Goal: Check status

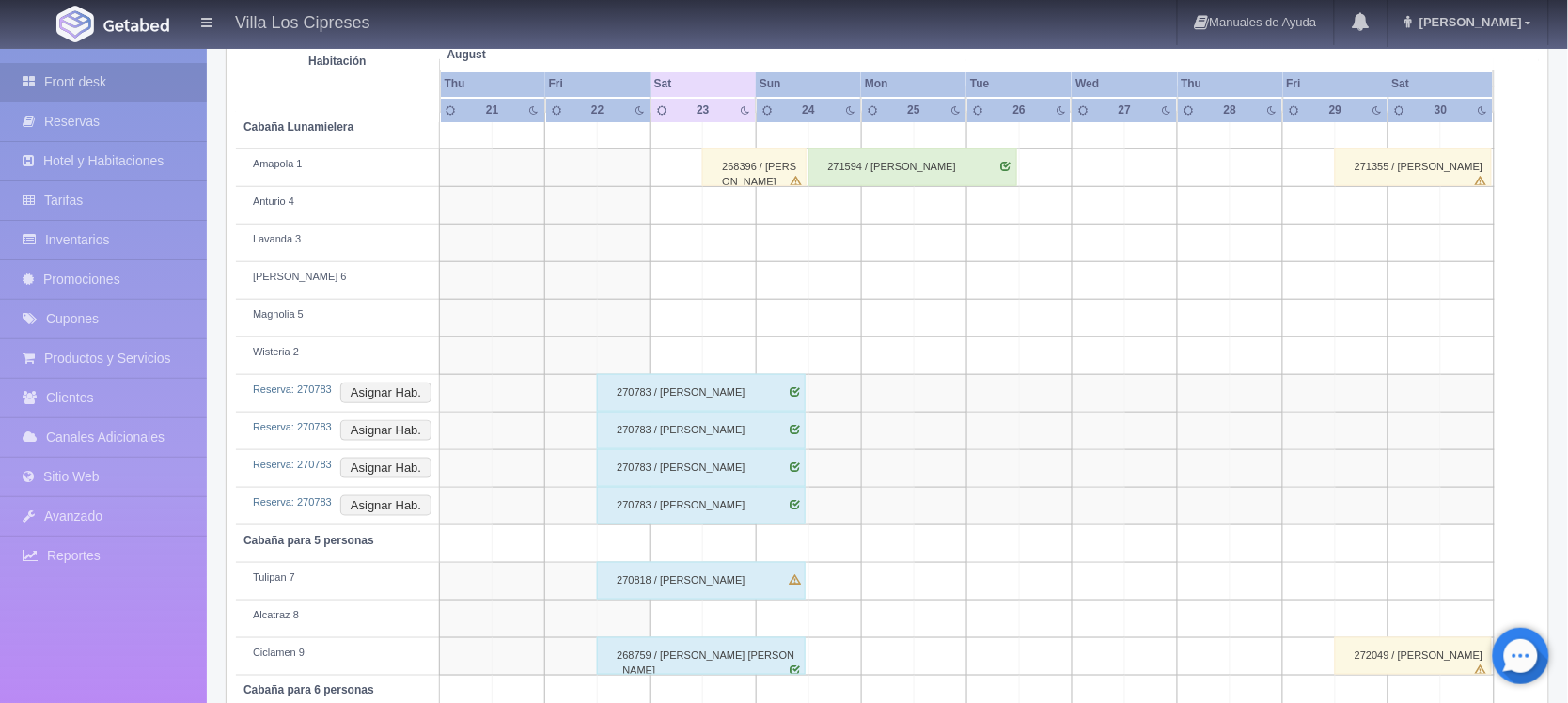
scroll to position [254, 0]
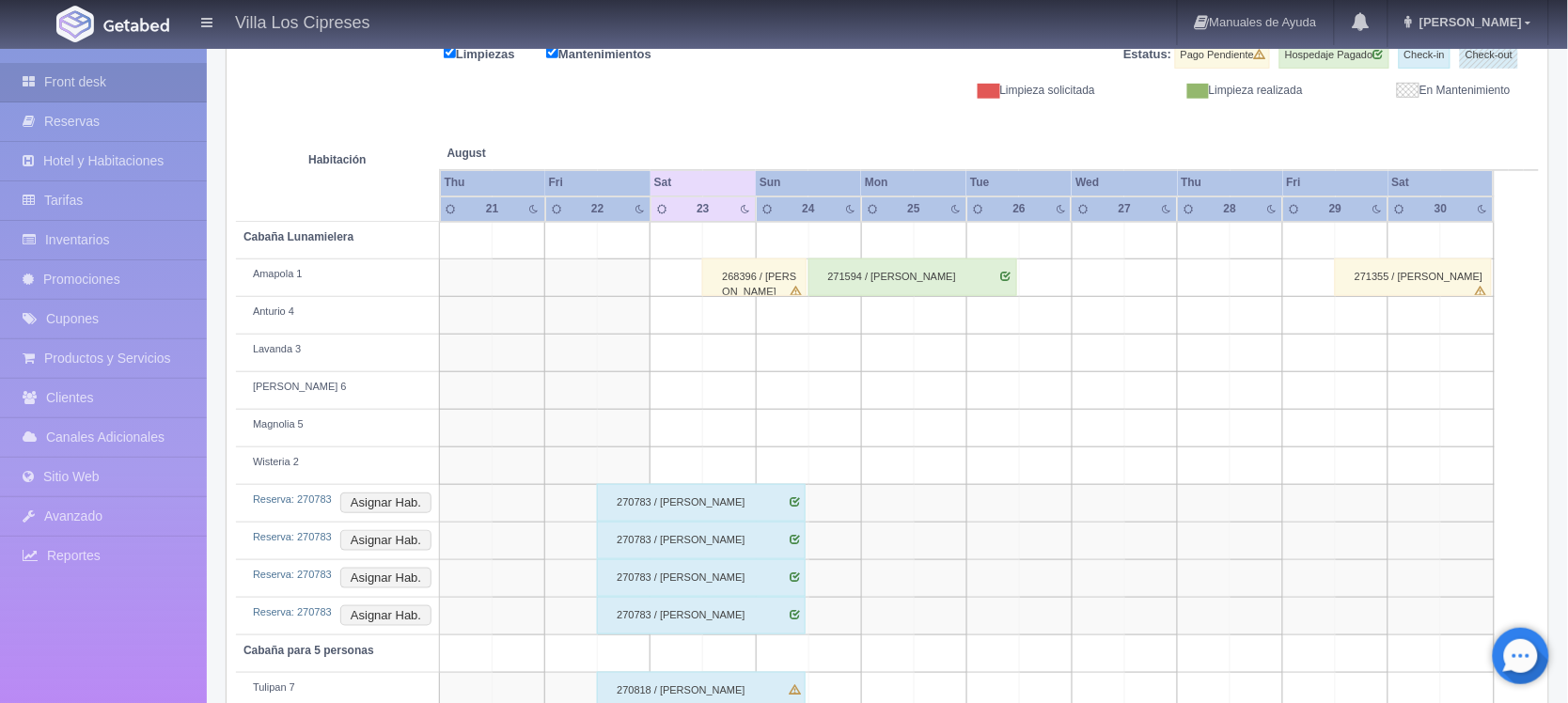
click at [763, 292] on div "268396 / [PERSON_NAME]" at bounding box center [754, 277] width 104 height 38
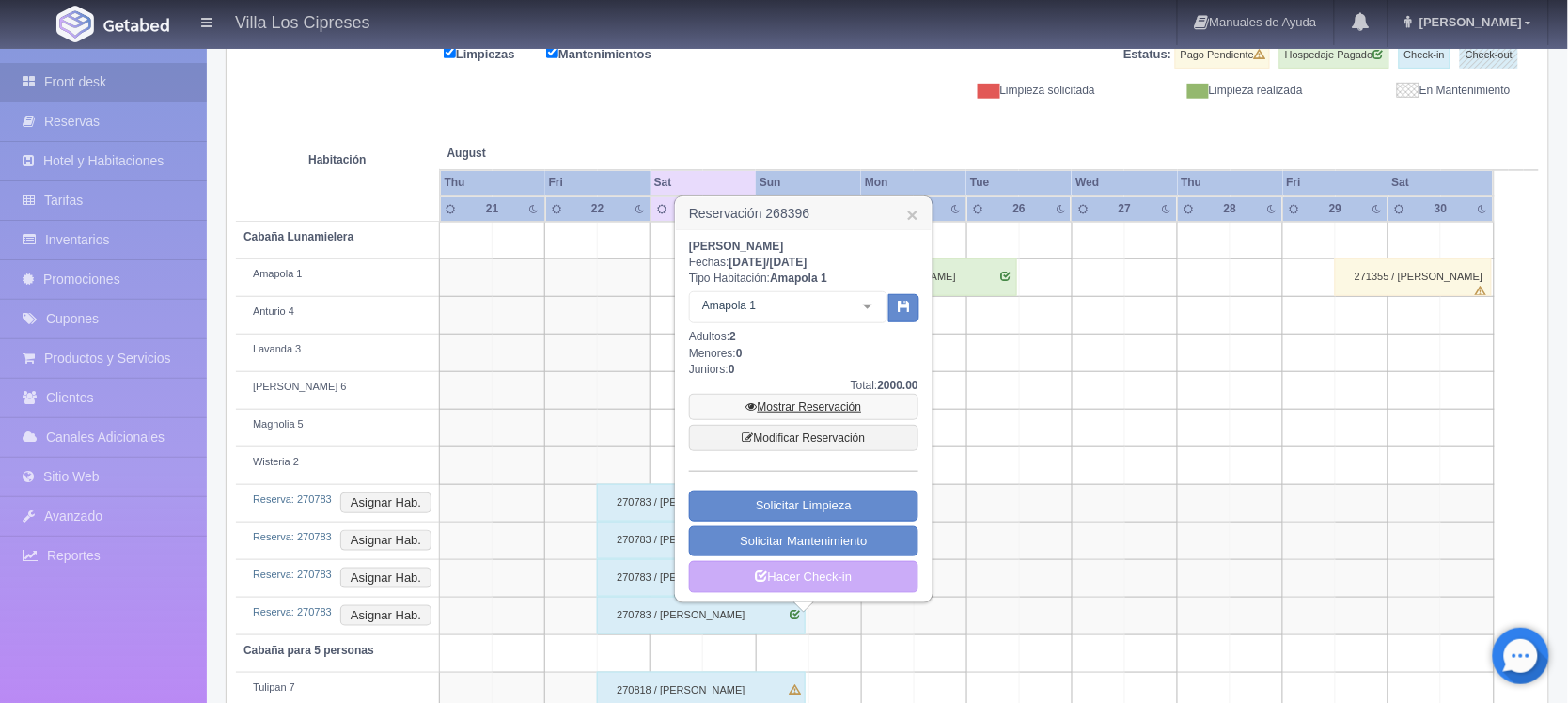
click at [768, 405] on link "Mostrar Reservación" at bounding box center [803, 407] width 230 height 26
